Goal: Transaction & Acquisition: Purchase product/service

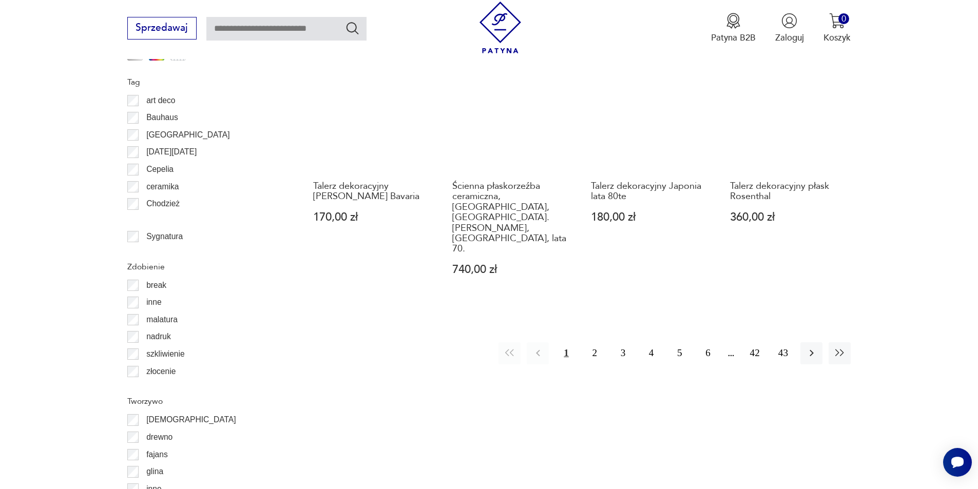
scroll to position [1316, 0]
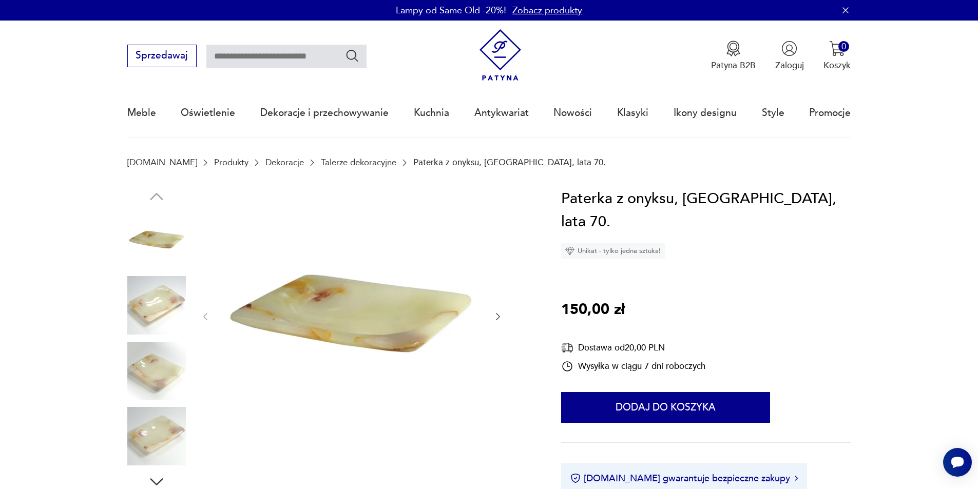
click at [311, 52] on input "text" at bounding box center [286, 57] width 160 height 24
type input "**********"
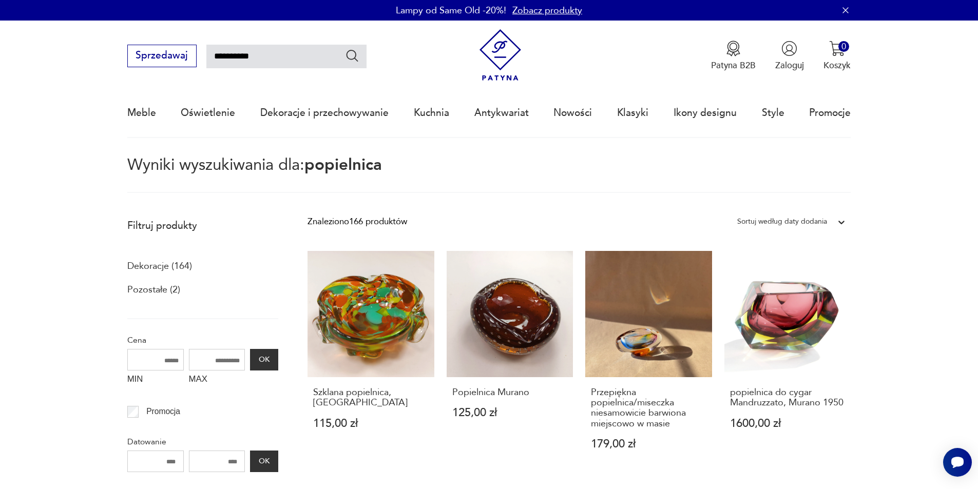
click at [304, 53] on input "**********" at bounding box center [286, 57] width 160 height 24
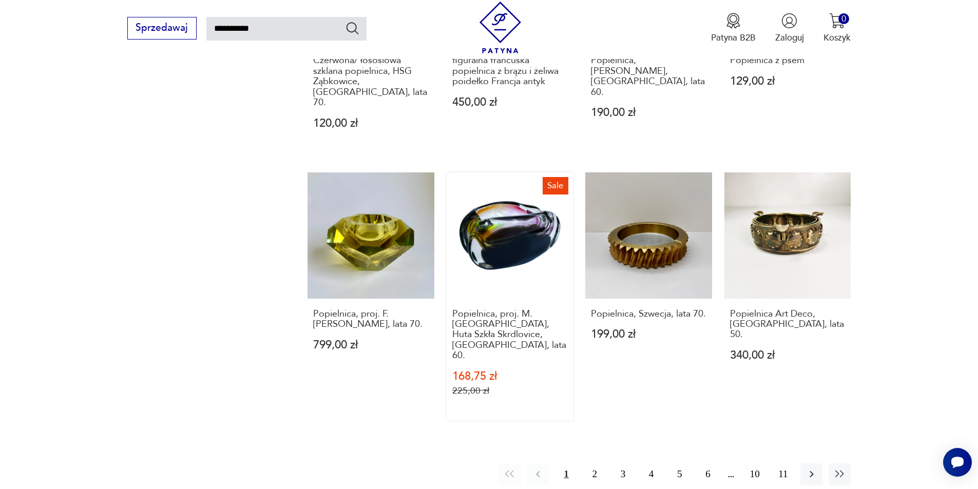
scroll to position [924, 0]
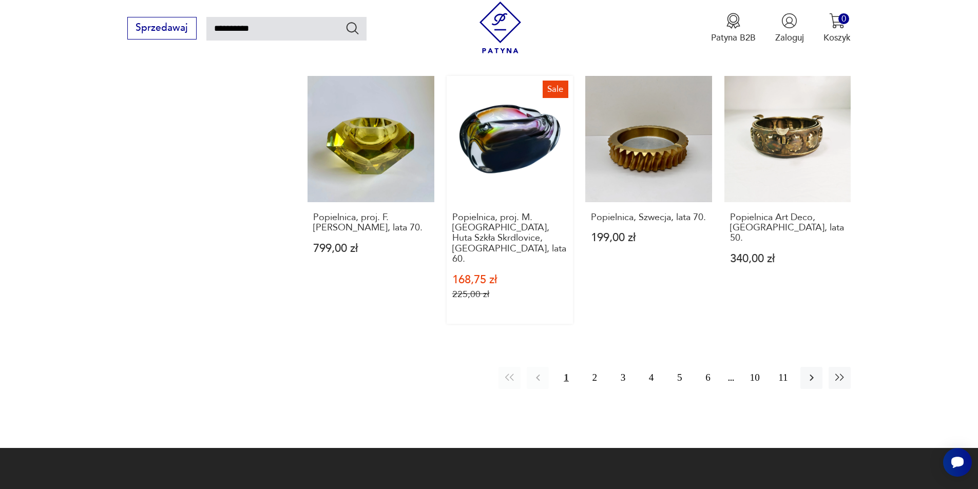
click at [491, 116] on link "Sale Popielnica, proj. M. [GEOGRAPHIC_DATA], Huta Szkła Skrdlovice, [GEOGRAPHIC…" at bounding box center [510, 200] width 127 height 248
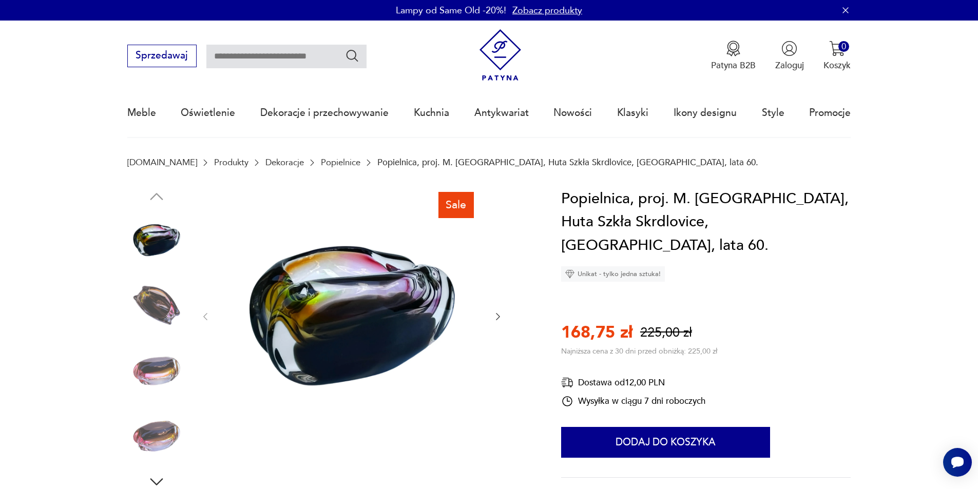
click at [497, 315] on icon "button" at bounding box center [498, 316] width 4 height 7
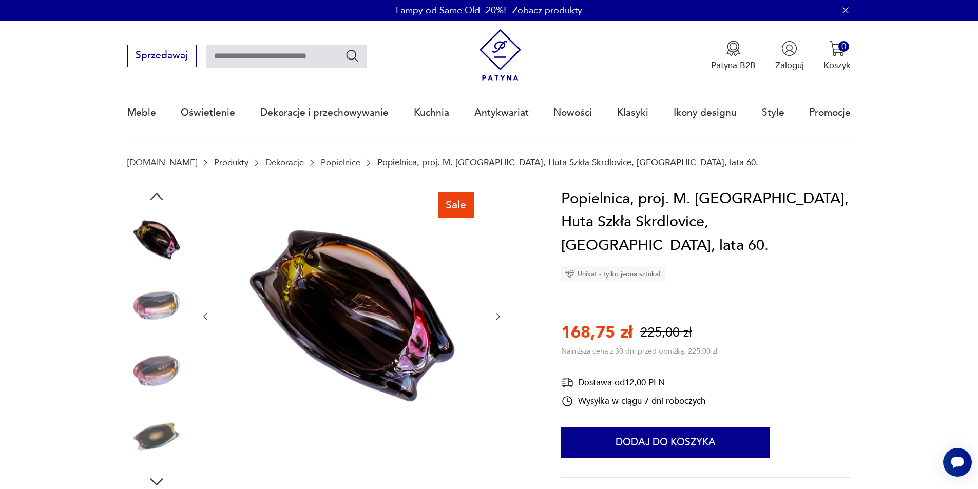
click at [497, 315] on icon "button" at bounding box center [498, 316] width 4 height 7
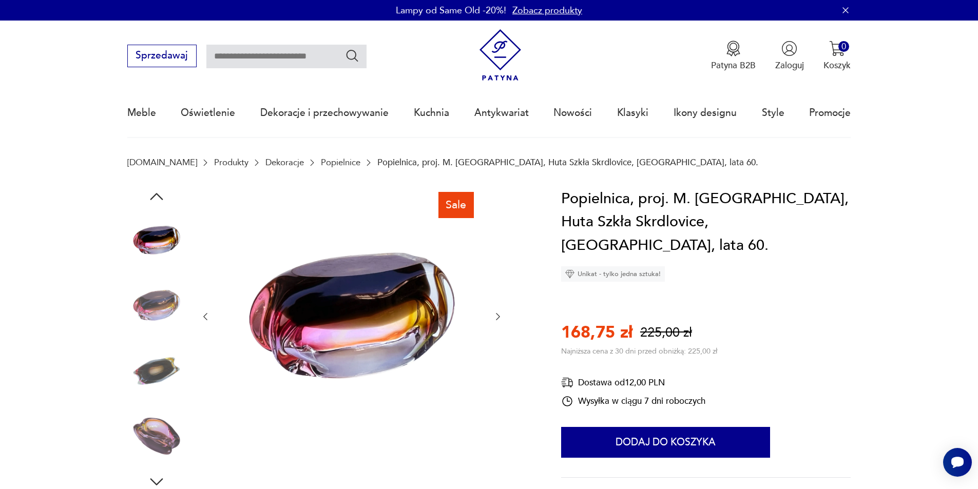
click at [497, 315] on icon "button" at bounding box center [498, 316] width 4 height 7
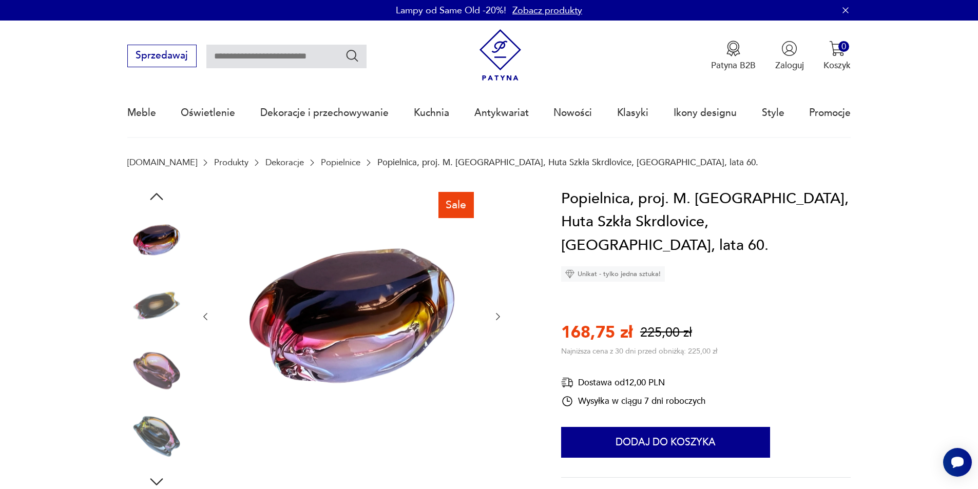
click at [497, 315] on icon "button" at bounding box center [498, 316] width 4 height 7
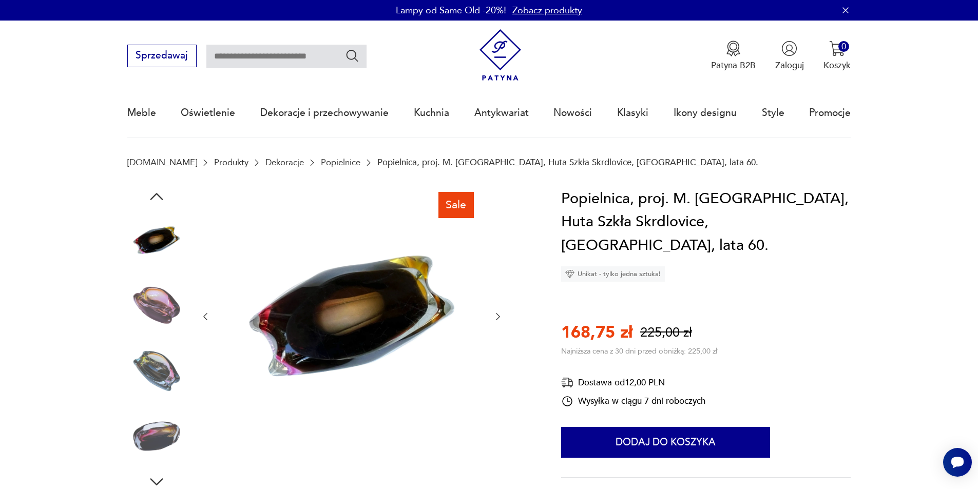
click at [497, 315] on icon "button" at bounding box center [498, 316] width 4 height 7
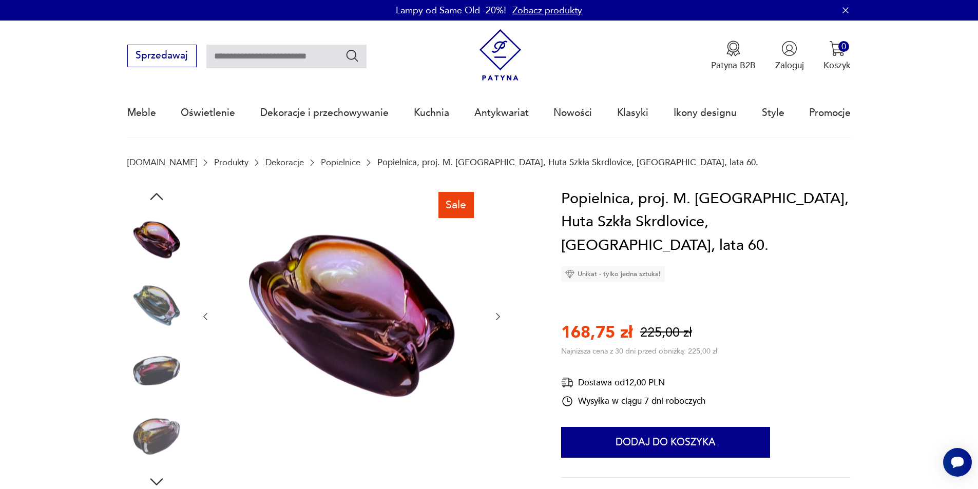
type input "**********"
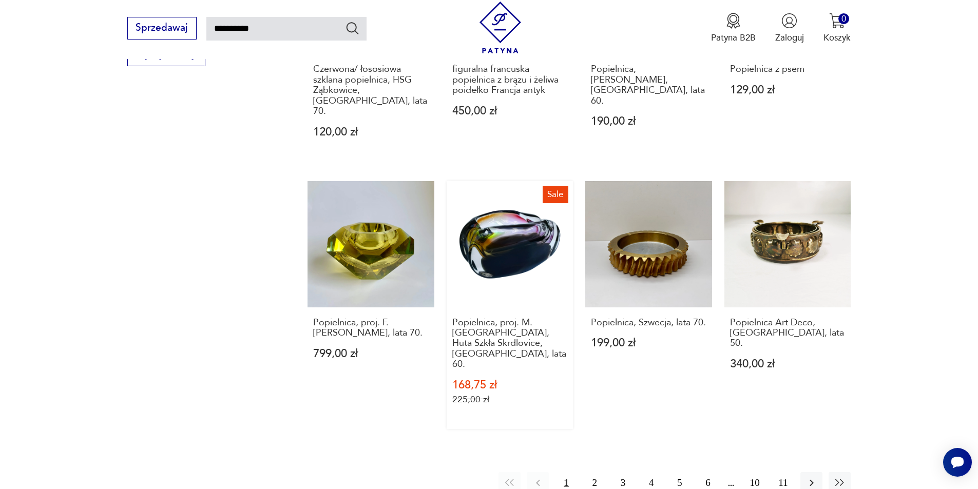
scroll to position [814, 0]
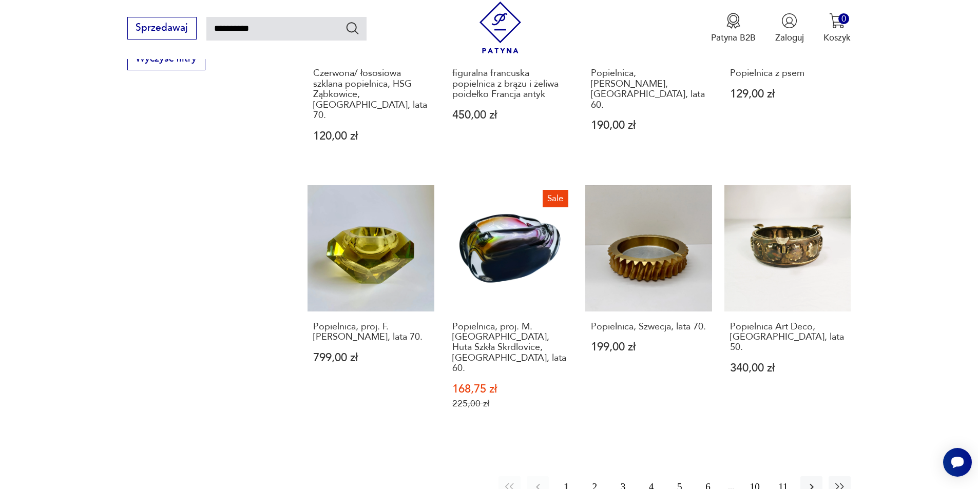
click at [595, 476] on button "2" at bounding box center [595, 487] width 22 height 22
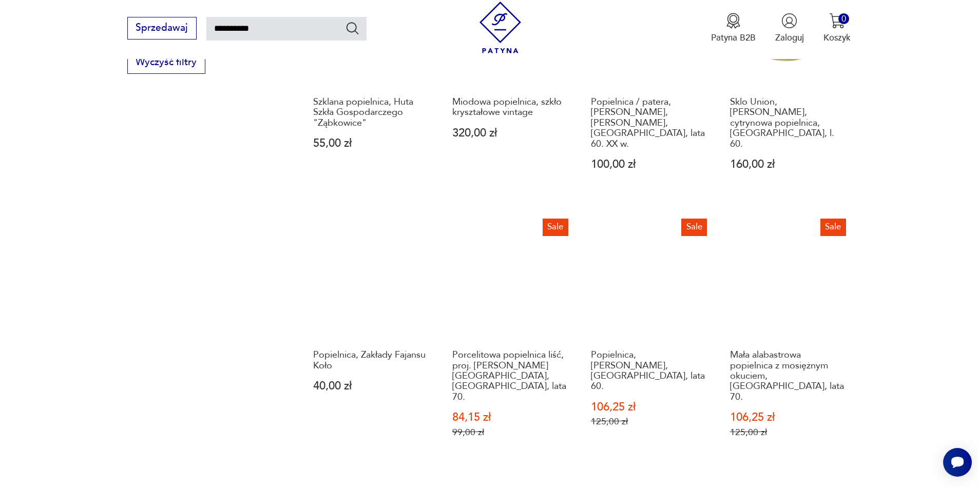
scroll to position [829, 0]
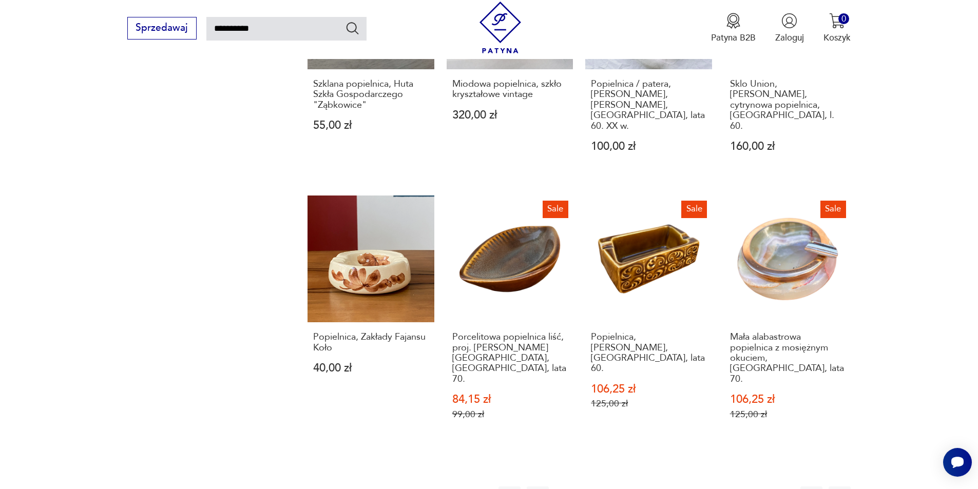
click at [624, 487] on button "3" at bounding box center [623, 498] width 22 height 22
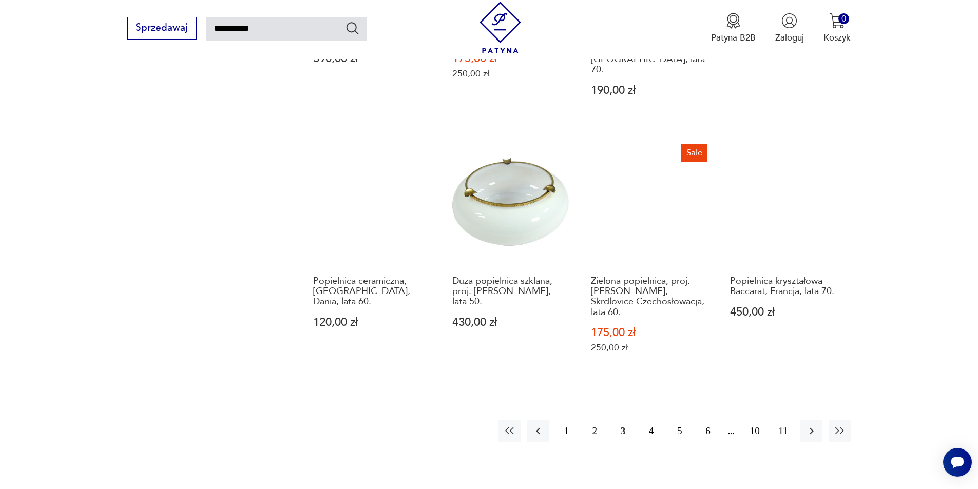
scroll to position [880, 0]
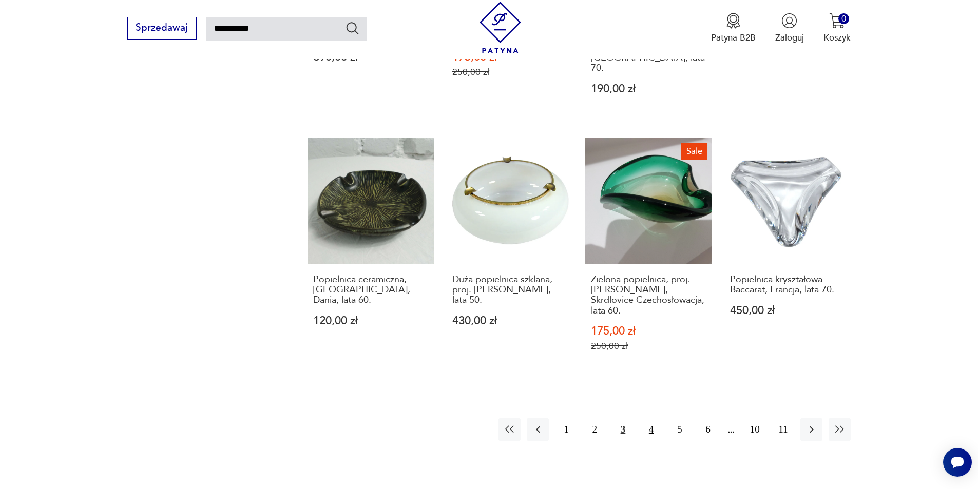
click at [653, 418] on button "4" at bounding box center [651, 429] width 22 height 22
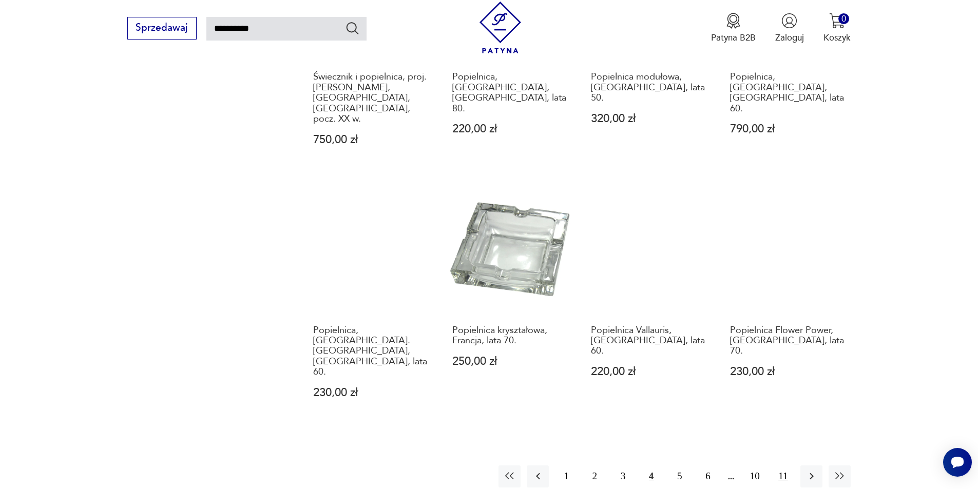
scroll to position [983, 0]
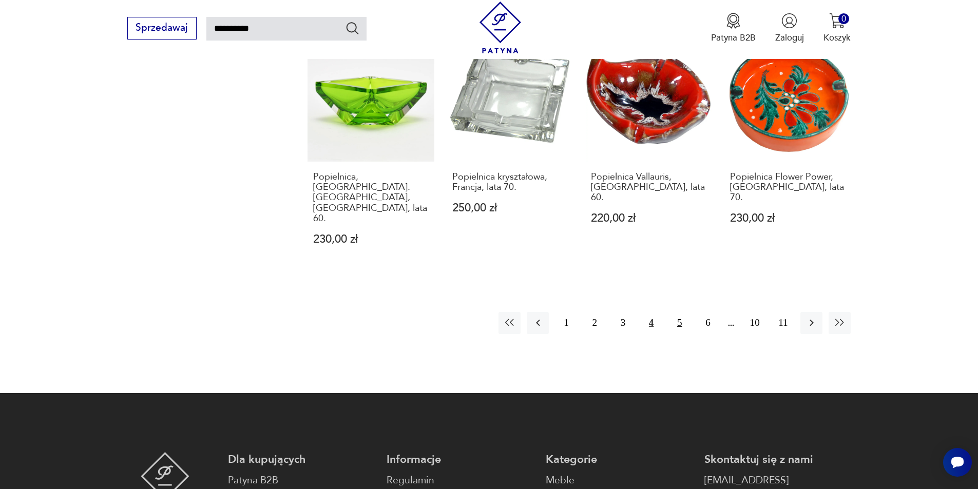
click at [682, 312] on button "5" at bounding box center [679, 323] width 22 height 22
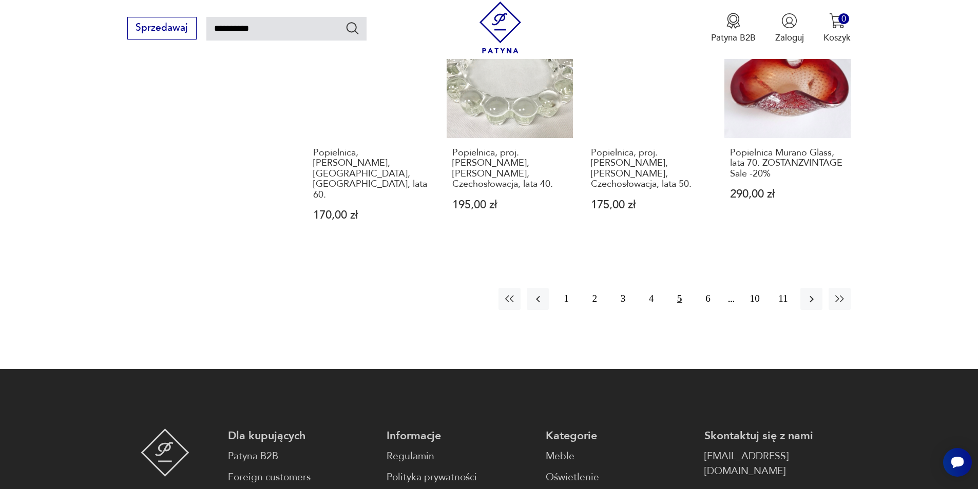
scroll to position [983, 0]
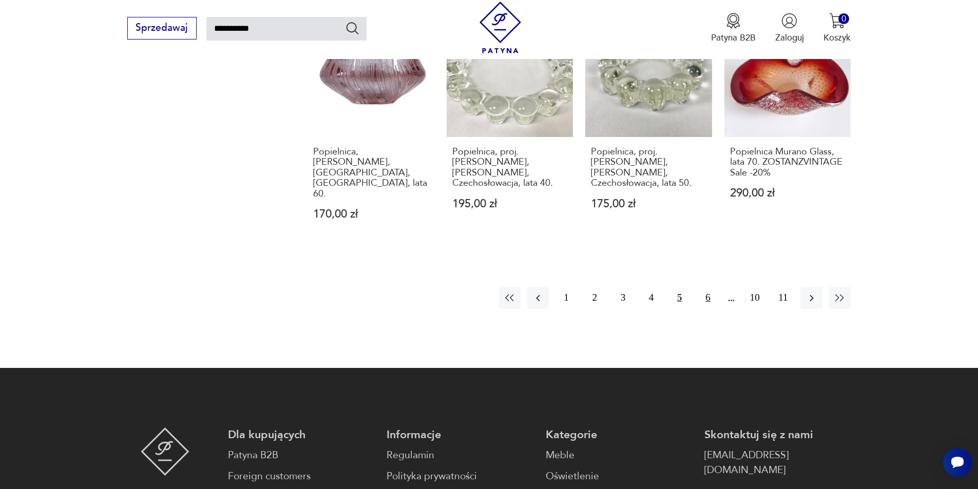
click at [703, 287] on button "6" at bounding box center [707, 298] width 22 height 22
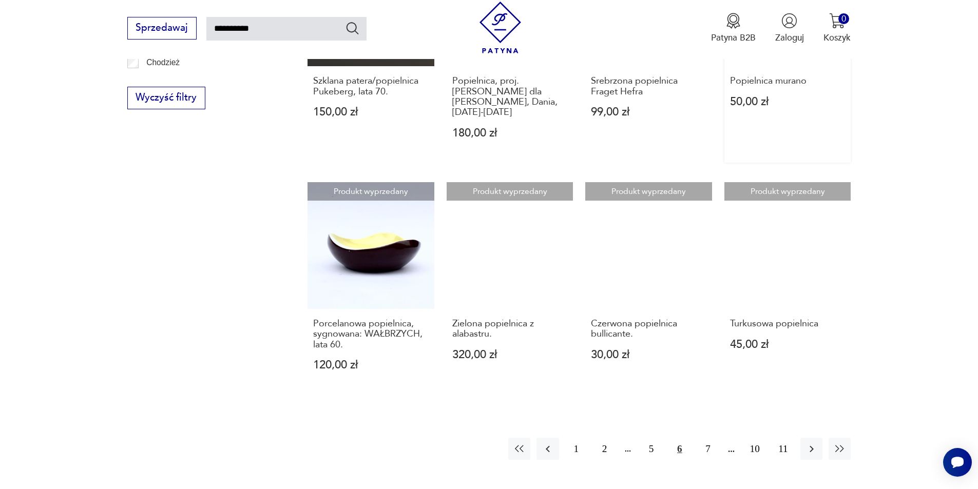
scroll to position [778, 0]
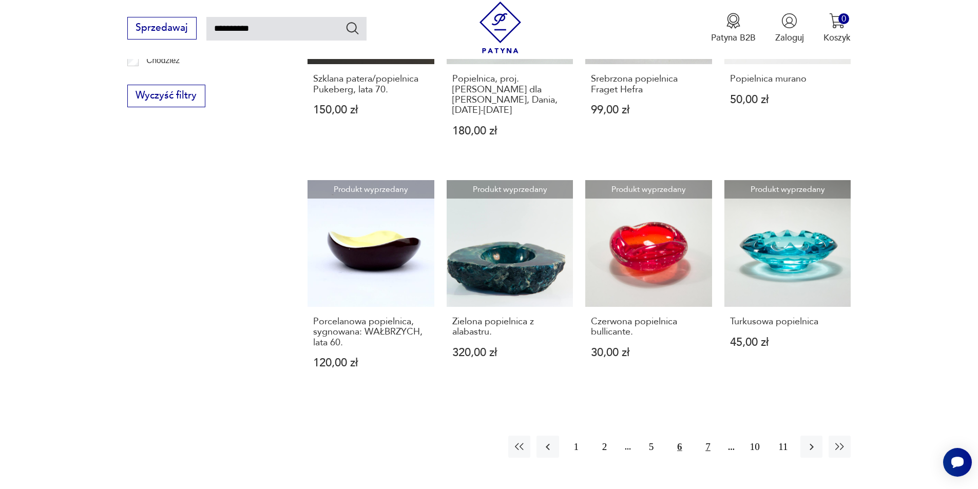
click at [704, 436] on button "7" at bounding box center [707, 447] width 22 height 22
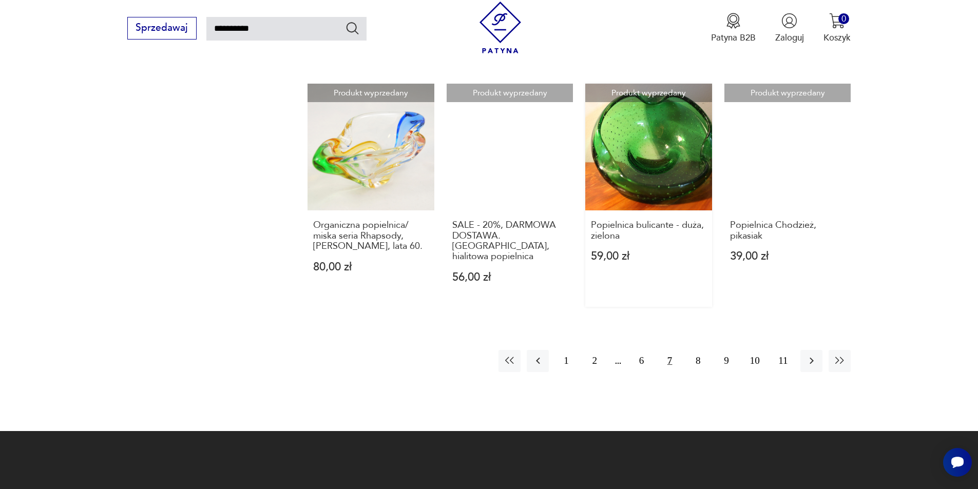
scroll to position [932, 0]
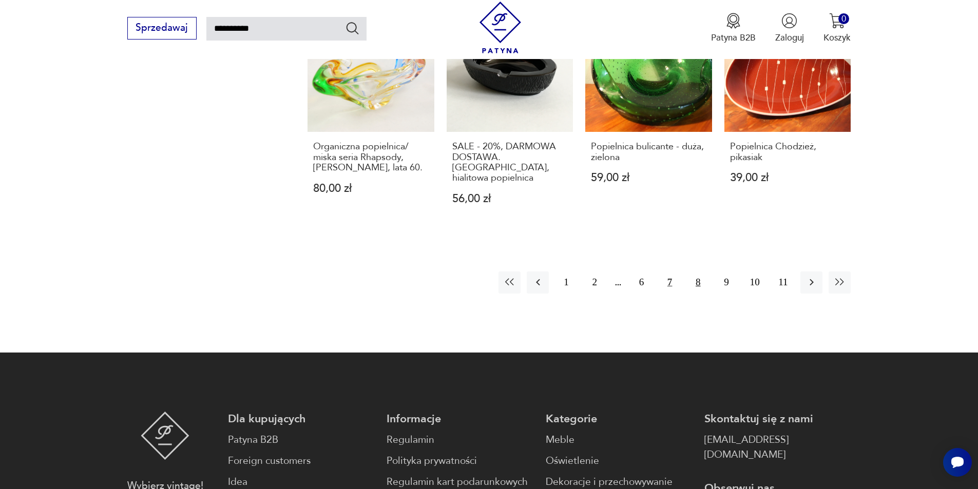
click at [696, 271] on button "8" at bounding box center [698, 282] width 22 height 22
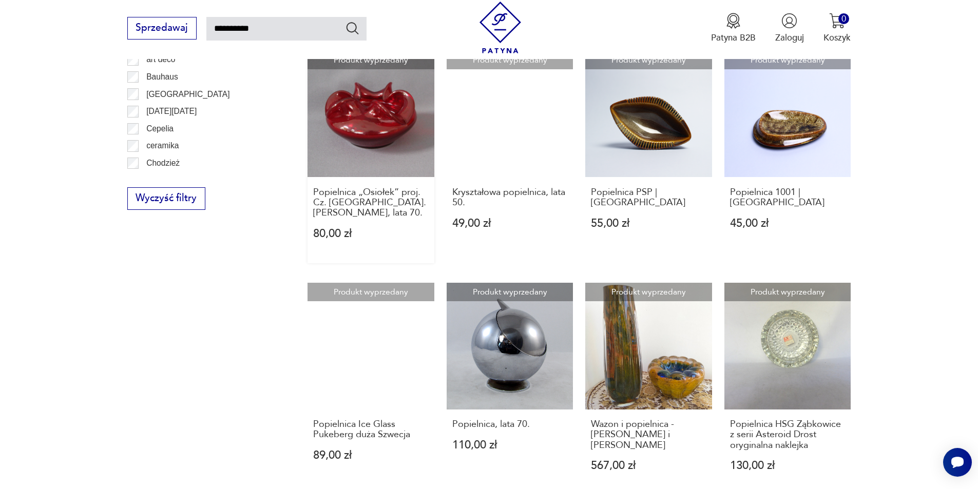
scroll to position [880, 0]
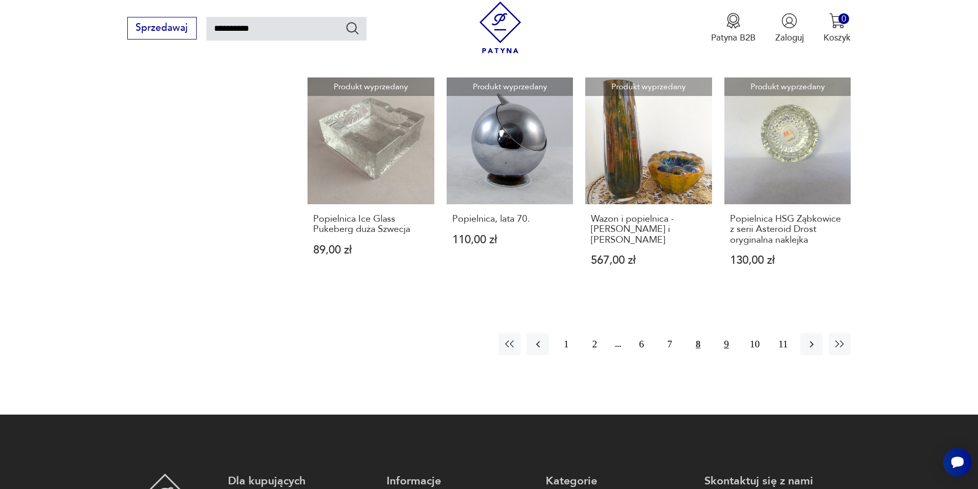
click at [727, 333] on button "9" at bounding box center [726, 344] width 22 height 22
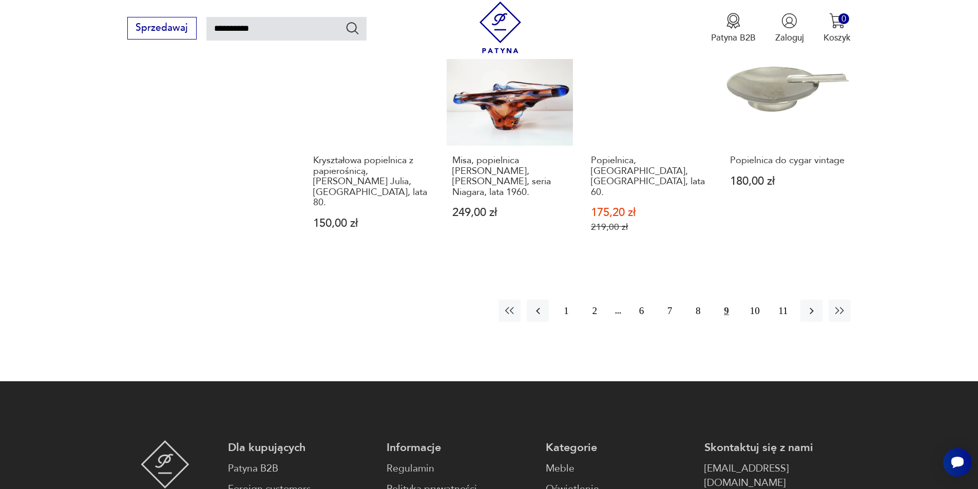
scroll to position [1085, 0]
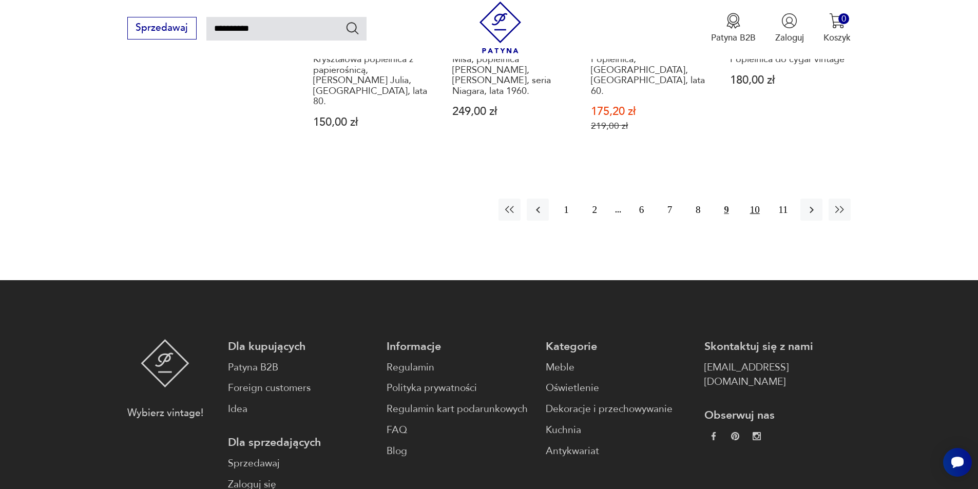
click at [758, 199] on button "10" at bounding box center [755, 210] width 22 height 22
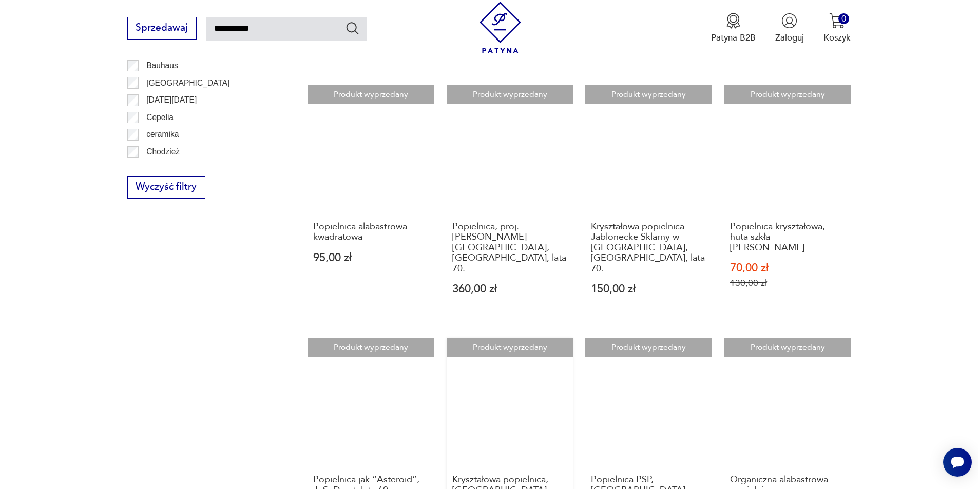
scroll to position [778, 0]
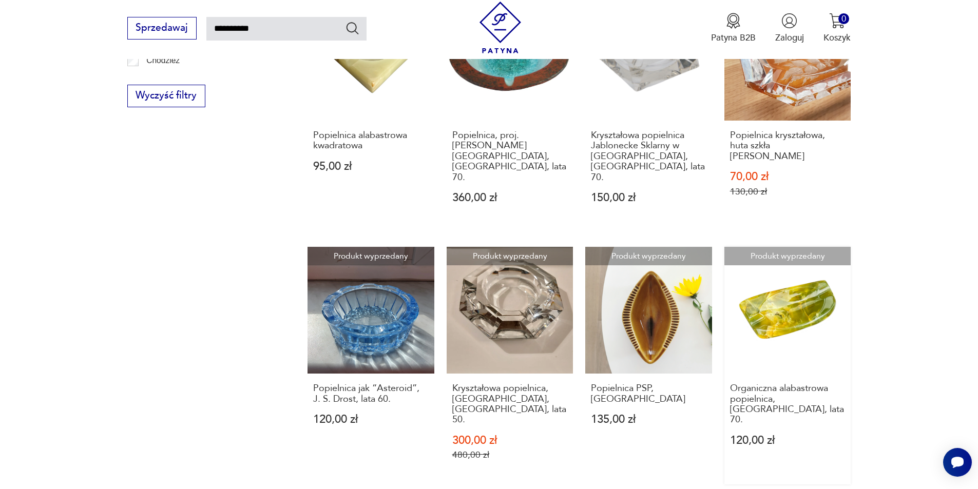
click at [808, 268] on link "Produkt wyprzedany Organiczna alabastrowa popielnica, [GEOGRAPHIC_DATA], lata 7…" at bounding box center [787, 366] width 127 height 238
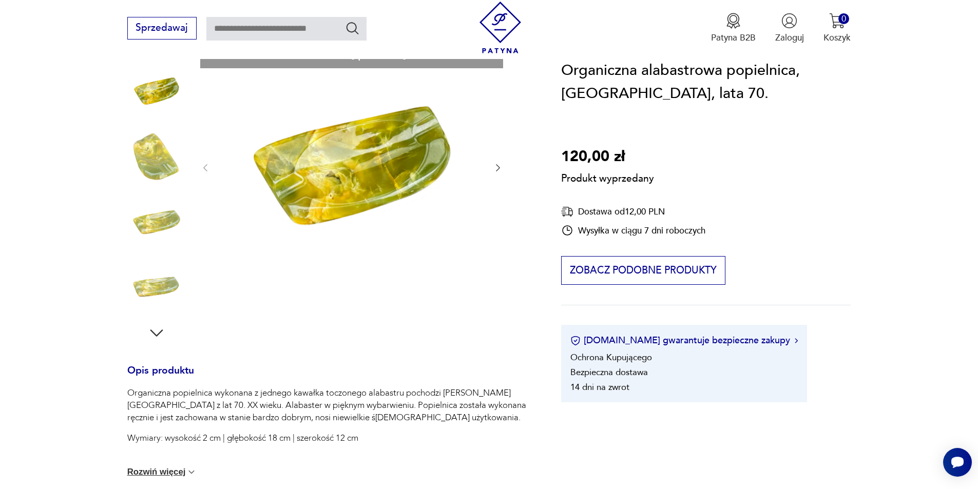
scroll to position [154, 0]
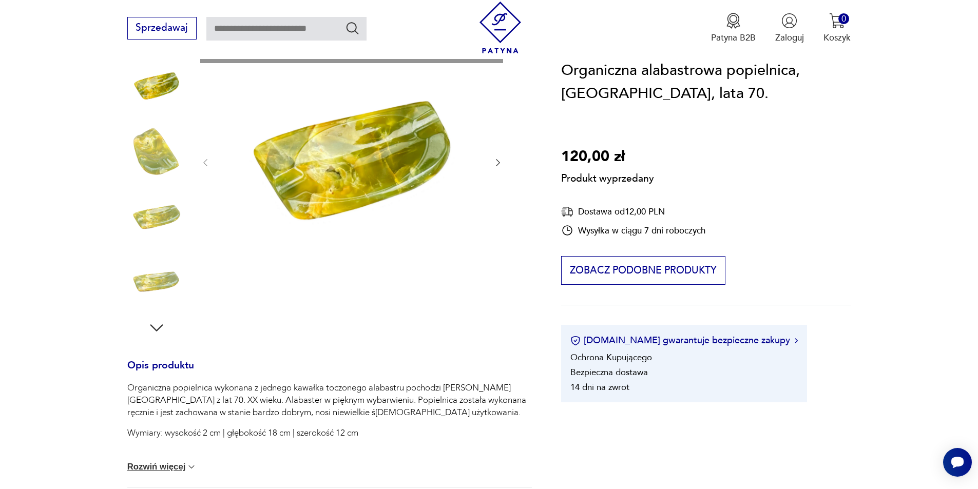
click at [496, 163] on div "Produkt wyprzedany Opis produktu Organiczna popielnica wykonana z jednego kawał…" at bounding box center [329, 387] width 404 height 708
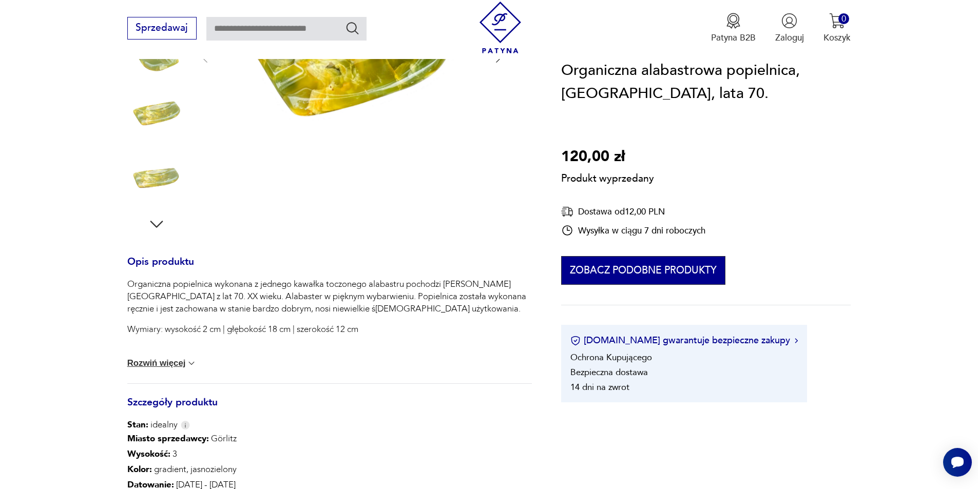
scroll to position [359, 0]
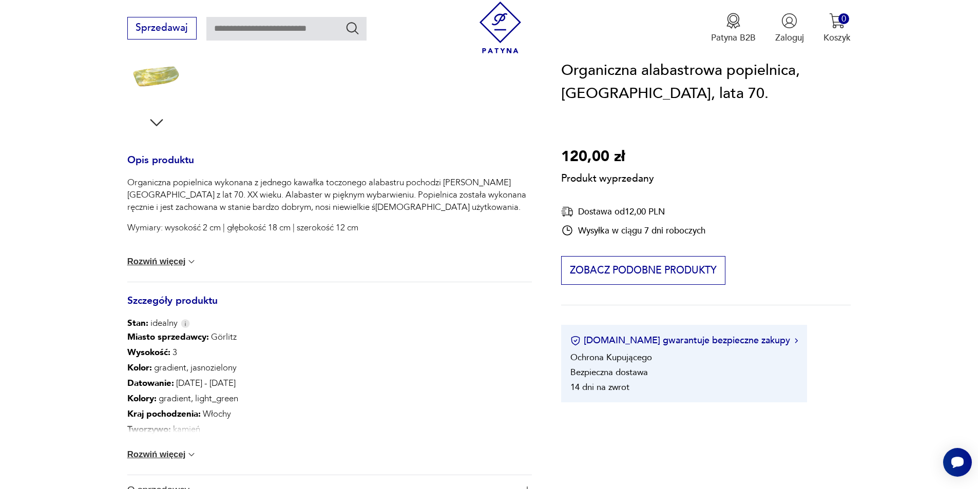
type input "**********"
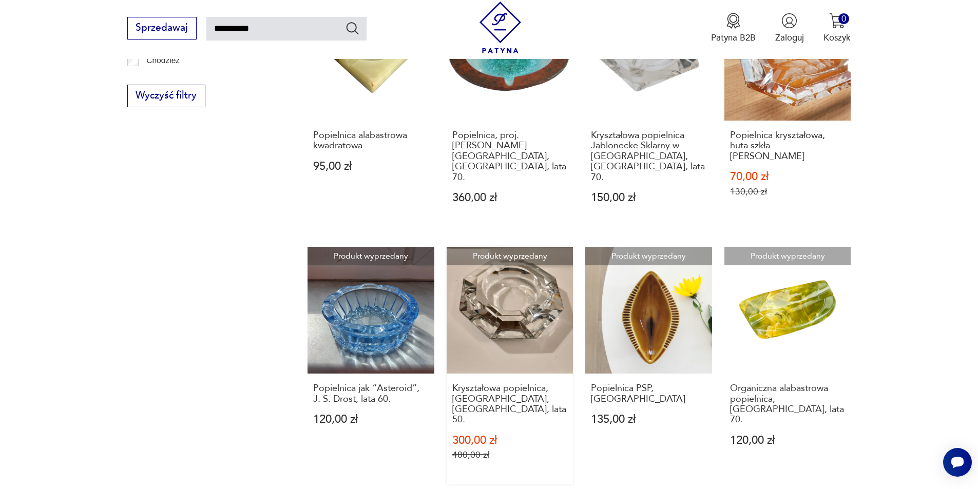
scroll to position [880, 0]
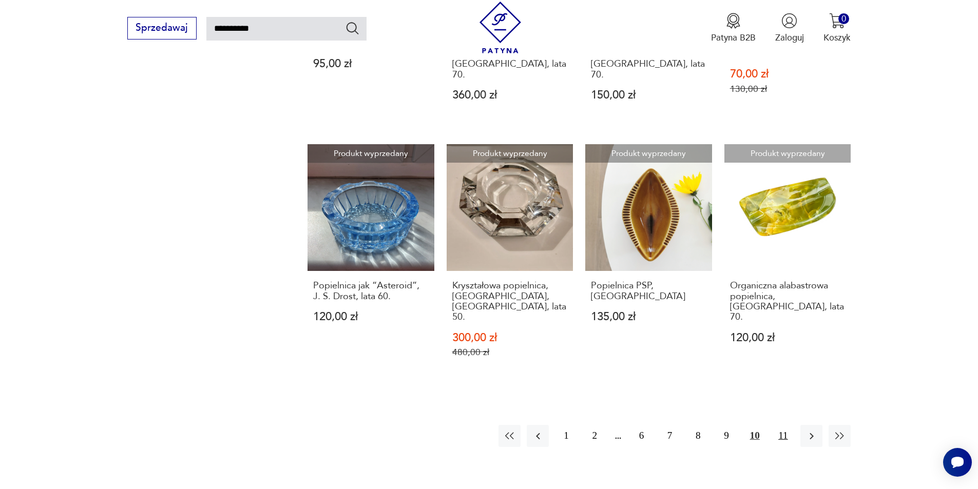
click at [782, 425] on button "11" at bounding box center [783, 436] width 22 height 22
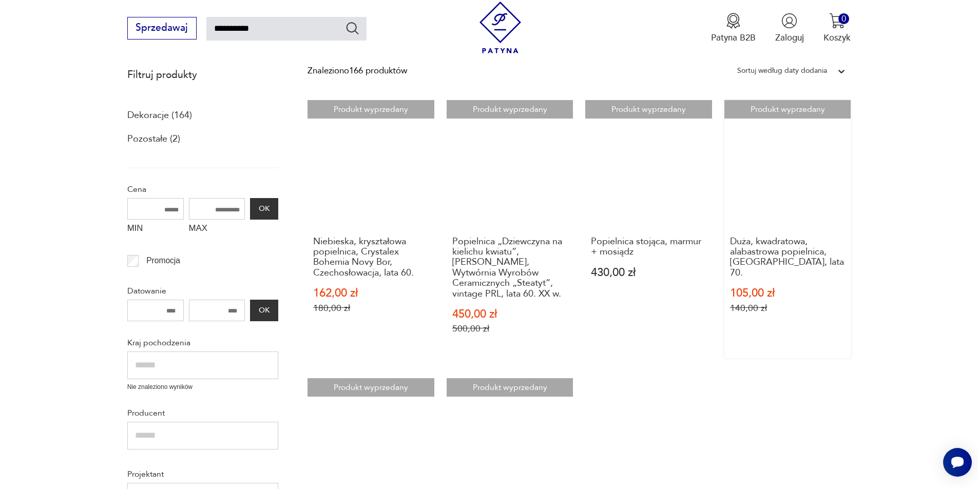
scroll to position [213, 0]
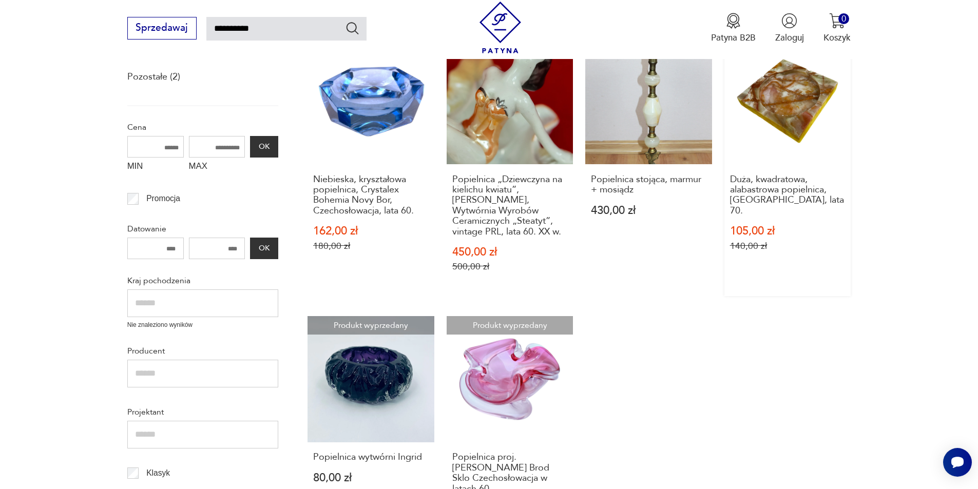
click at [790, 137] on link "Produkt wyprzedany Duża, kwadratowa, alabastrowa popielnica, [GEOGRAPHIC_DATA],…" at bounding box center [787, 167] width 127 height 258
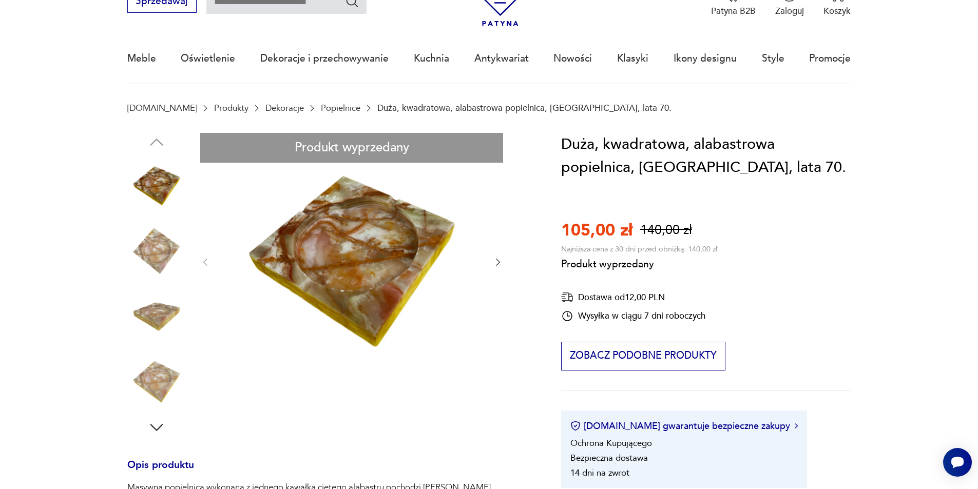
scroll to position [51, 0]
